Goal: Information Seeking & Learning: Check status

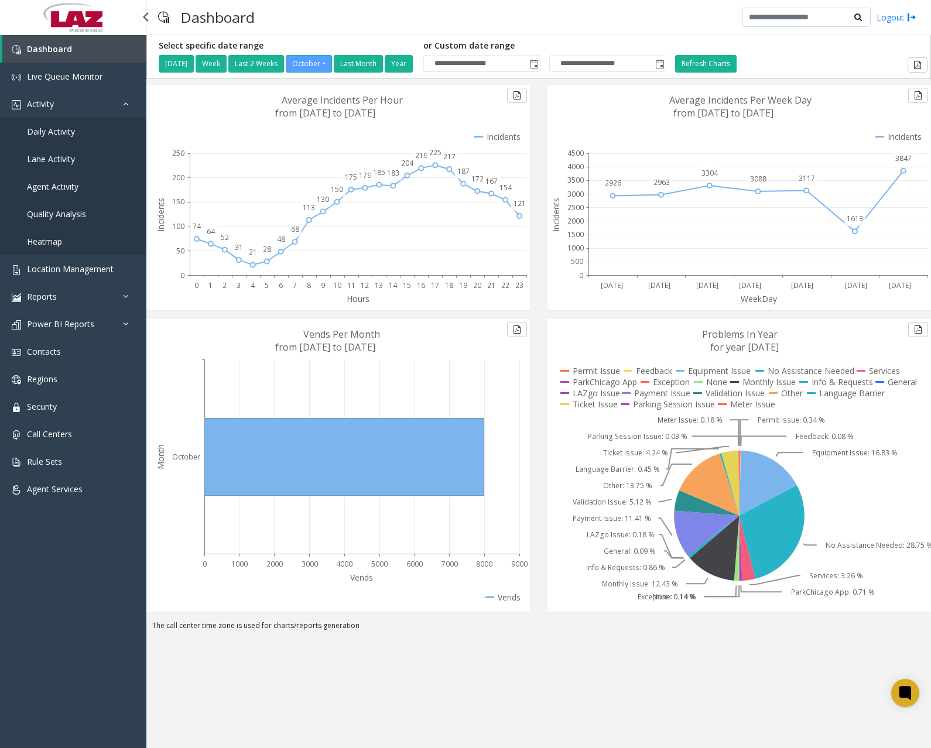
click at [55, 126] on span "Daily Activity" at bounding box center [51, 131] width 48 height 11
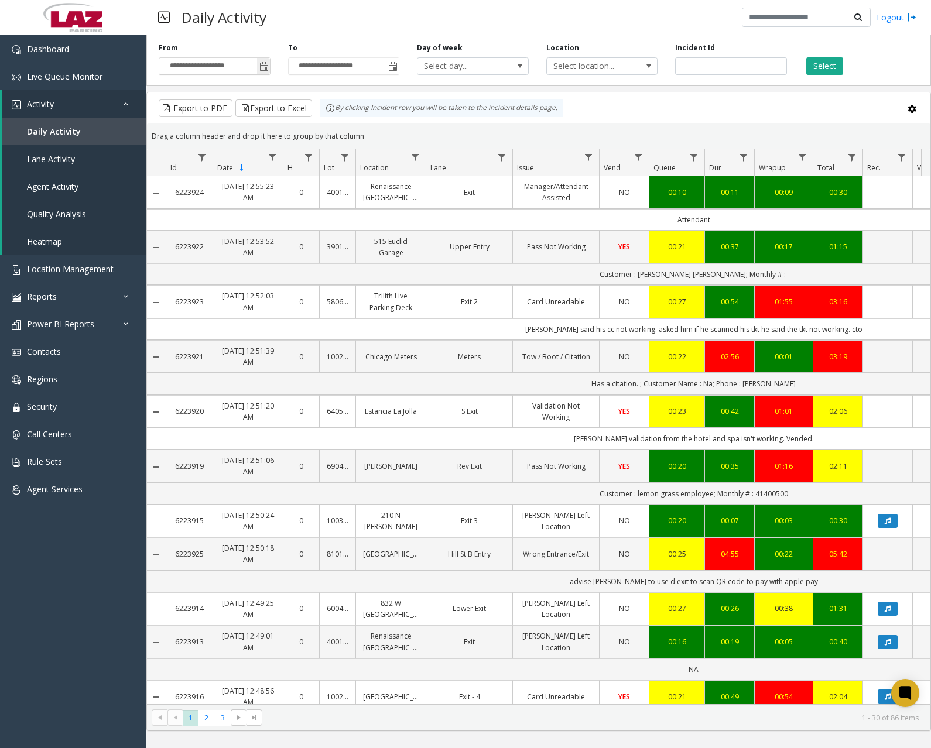
click at [269, 67] on span "Toggle popup" at bounding box center [263, 66] width 13 height 19
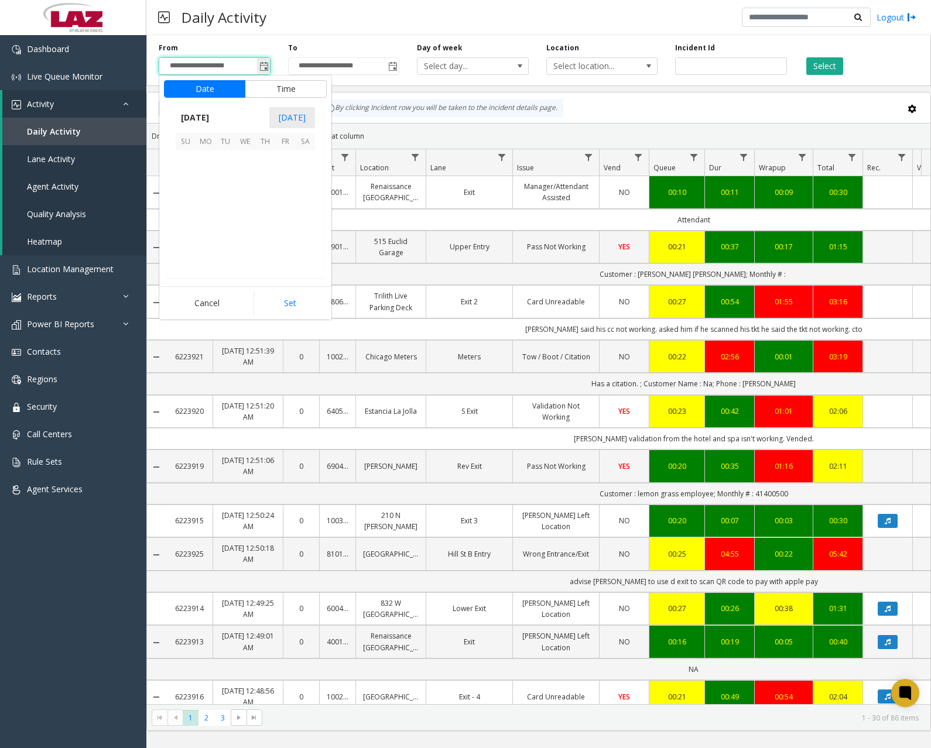
scroll to position [210181, 0]
click at [265, 174] on span "9" at bounding box center [265, 180] width 20 height 20
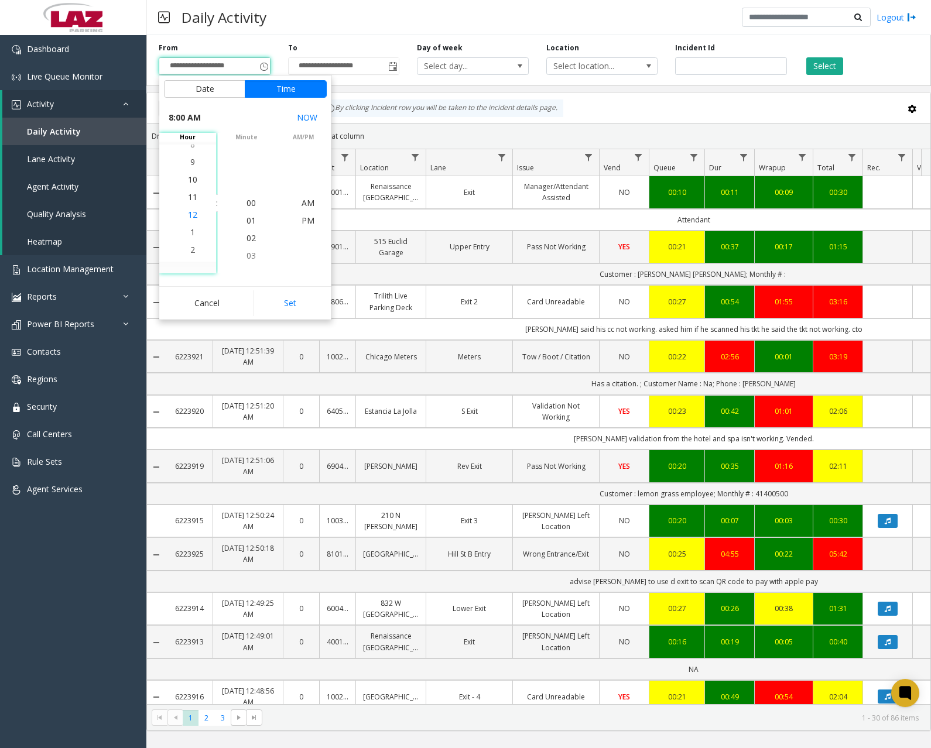
scroll to position [18, 0]
click at [189, 186] on span "11" at bounding box center [192, 185] width 9 height 11
click at [188, 201] on span "11" at bounding box center [192, 202] width 9 height 11
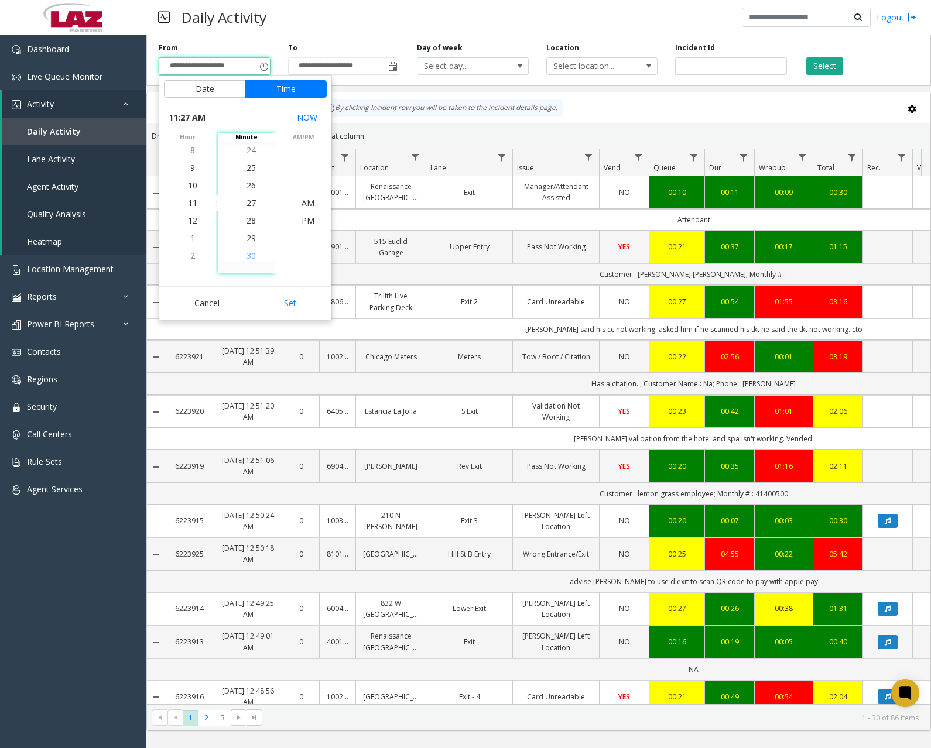
click at [246, 254] on span "30" at bounding box center [250, 255] width 9 height 11
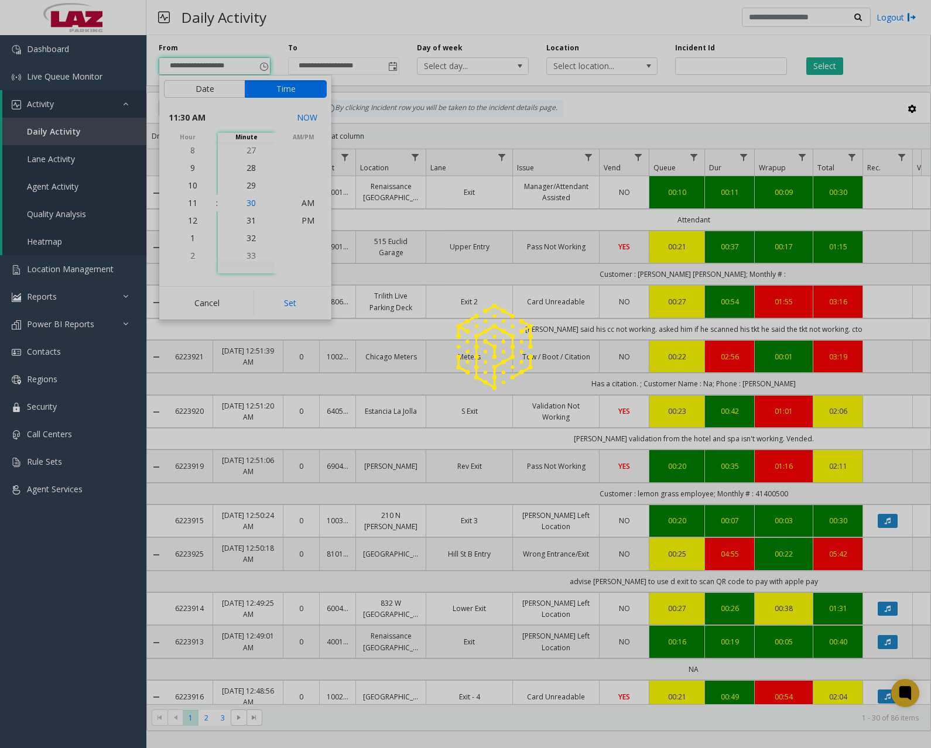
click at [246, 204] on span "30" at bounding box center [250, 202] width 9 height 11
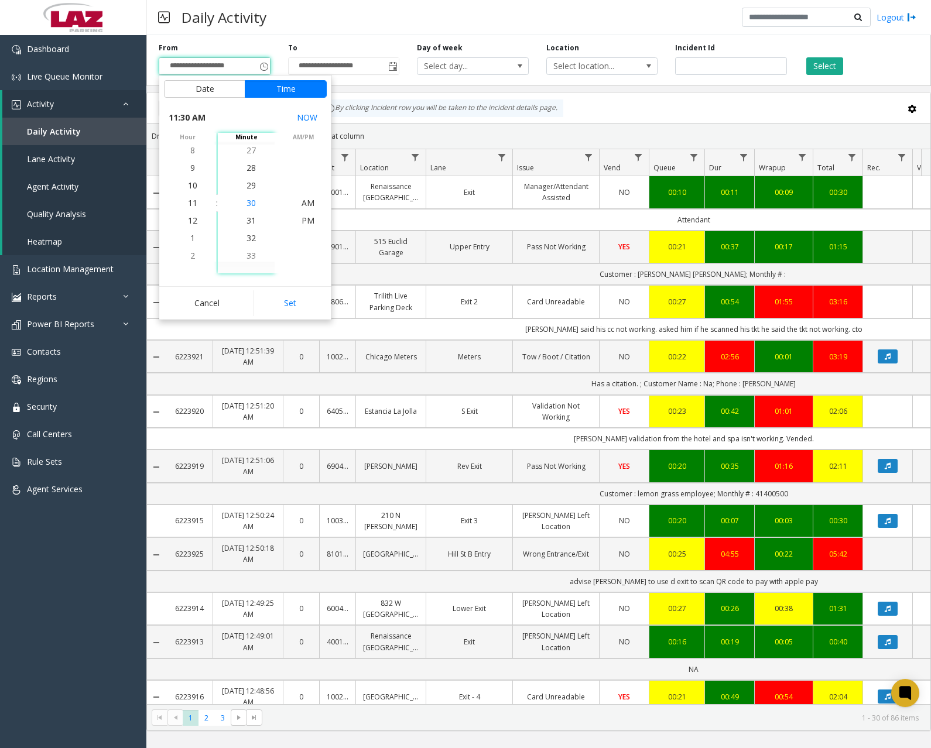
click at [246, 202] on span "30" at bounding box center [250, 202] width 9 height 11
click at [301, 222] on span "PM" at bounding box center [307, 220] width 13 height 11
click at [294, 297] on button "Set" at bounding box center [290, 303] width 74 height 26
type input "**********"
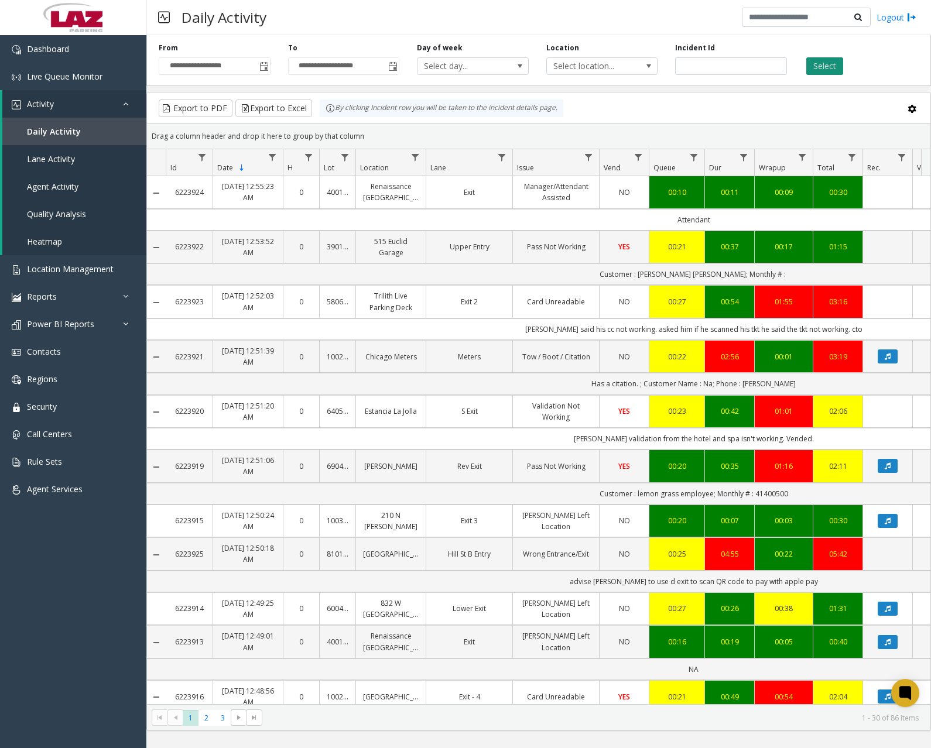
click at [824, 67] on button "Select" at bounding box center [824, 66] width 37 height 18
click at [415, 157] on span "Data table" at bounding box center [414, 157] width 9 height 9
click at [466, 206] on input "Location Filter" at bounding box center [465, 208] width 99 height 20
type input "******"
click at [490, 315] on button "Filter" at bounding box center [492, 317] width 48 height 26
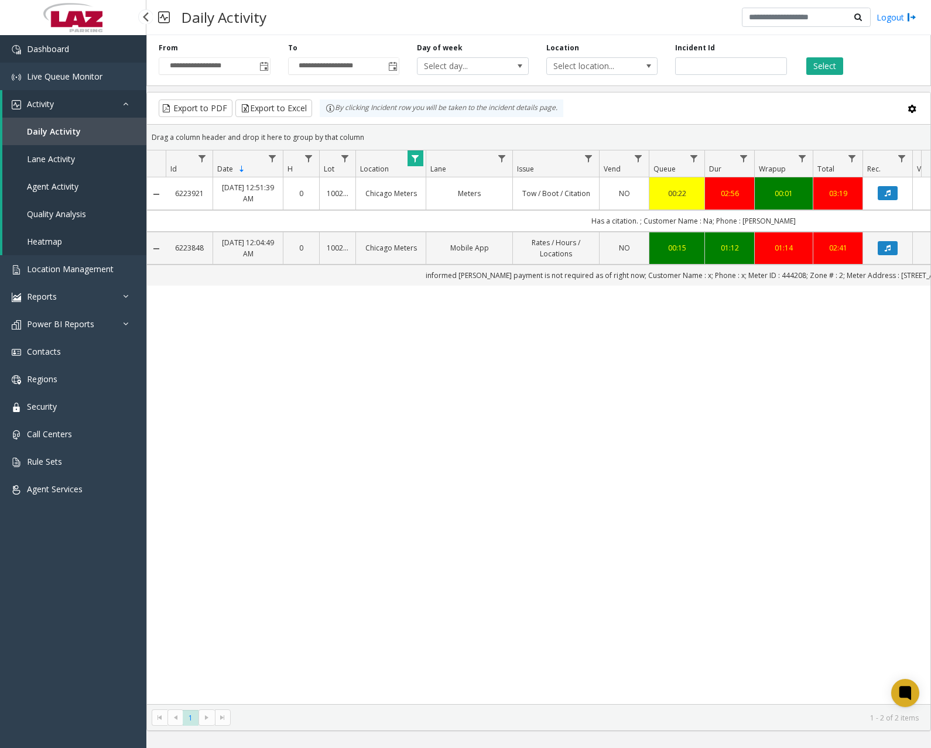
click at [78, 54] on link "Dashboard" at bounding box center [73, 49] width 146 height 28
